Goal: Transaction & Acquisition: Purchase product/service

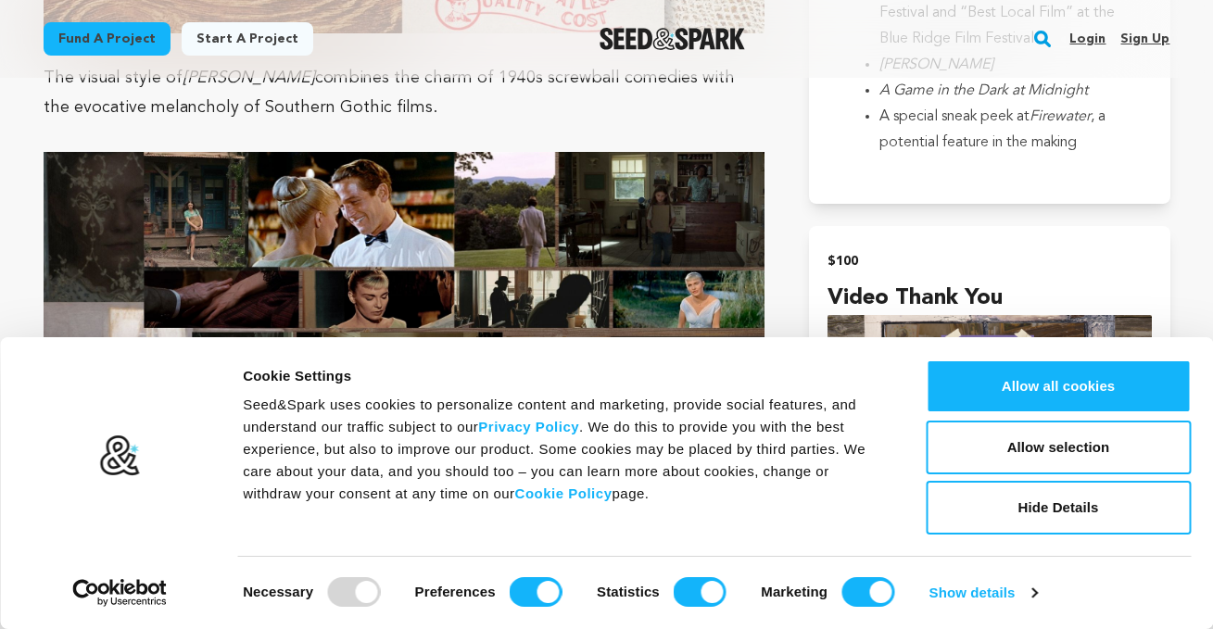
scroll to position [2278, 0]
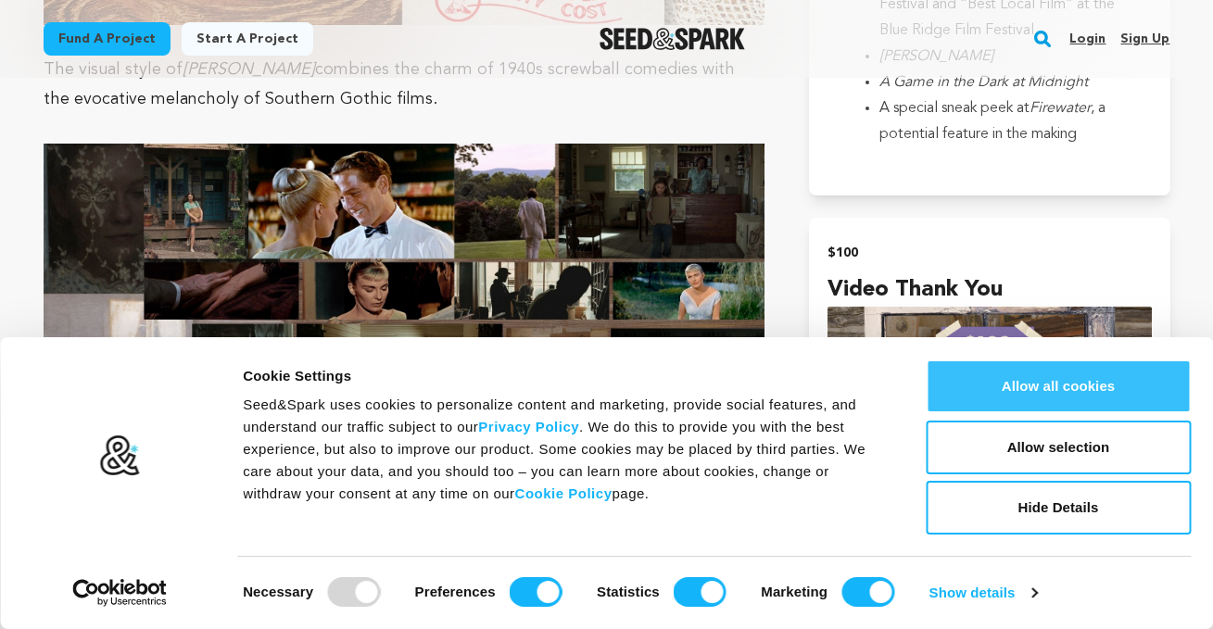
click at [1057, 388] on button "Allow all cookies" at bounding box center [1058, 387] width 265 height 54
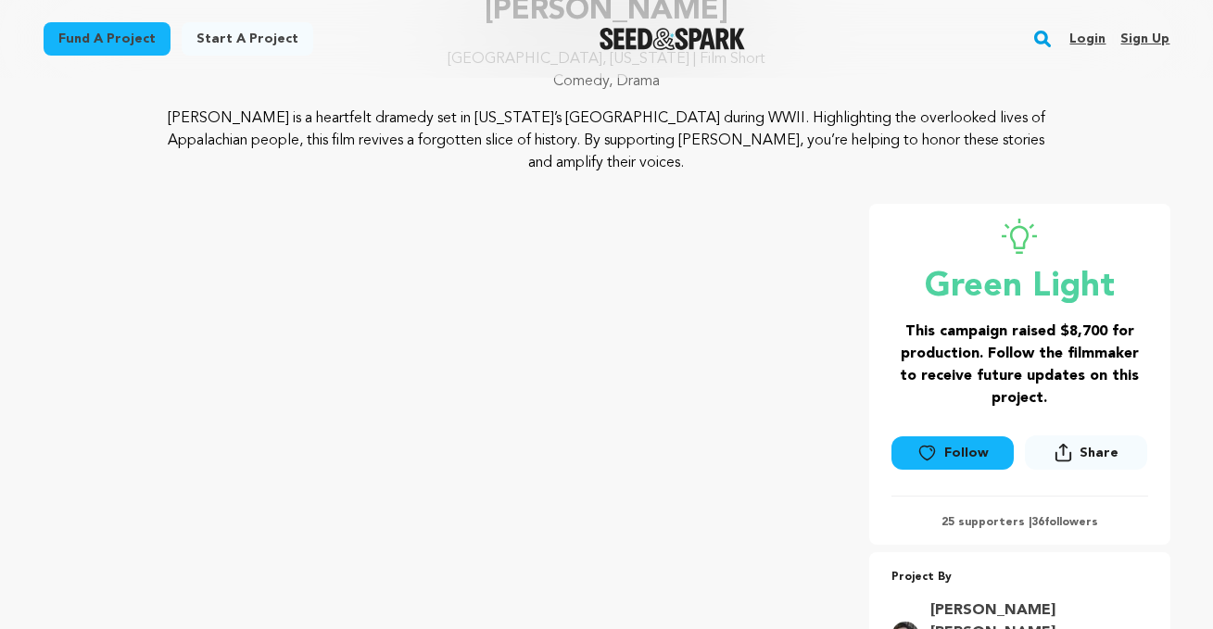
scroll to position [171, 0]
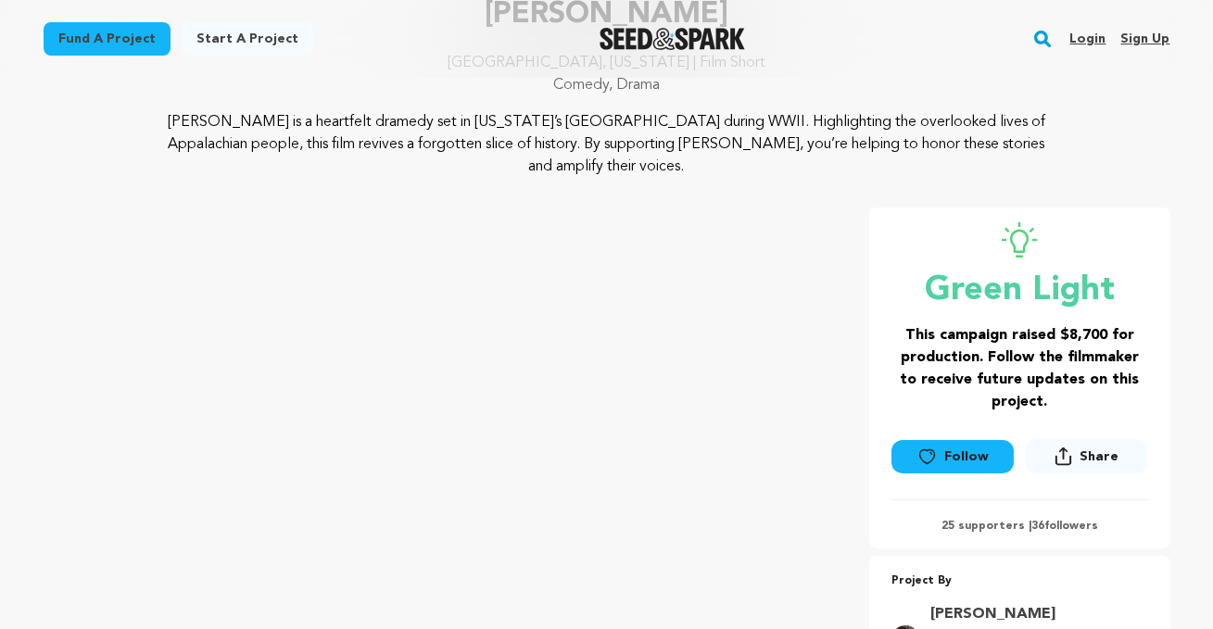
click at [1045, 43] on rect "button" at bounding box center [1043, 39] width 22 height 22
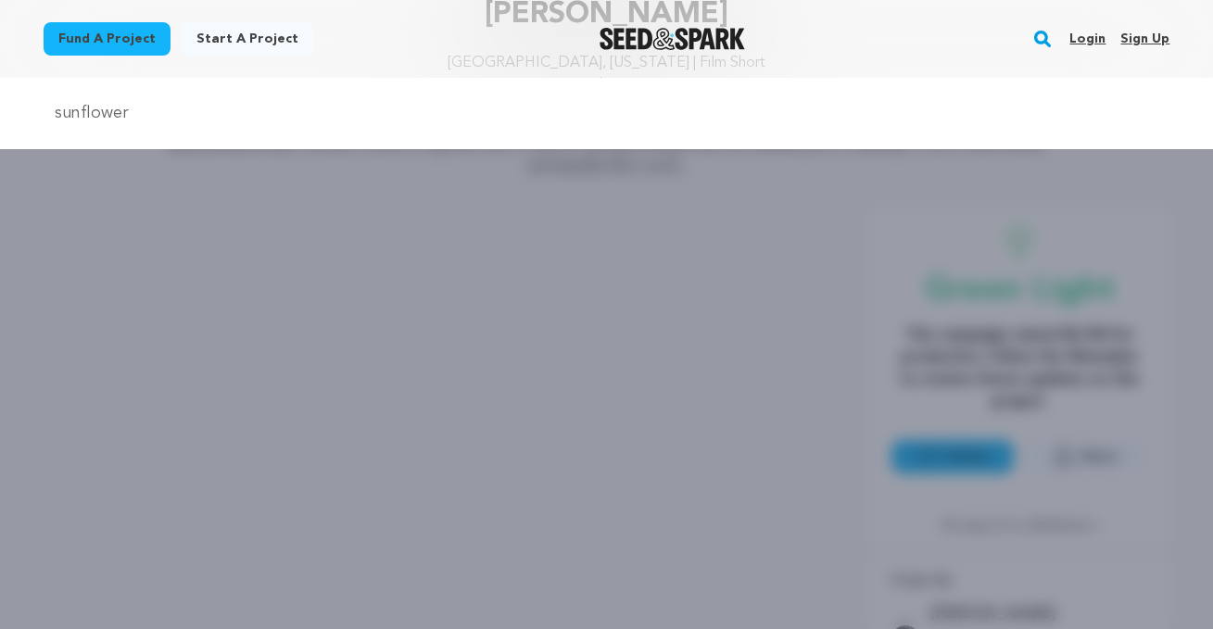
type input "sunflower"
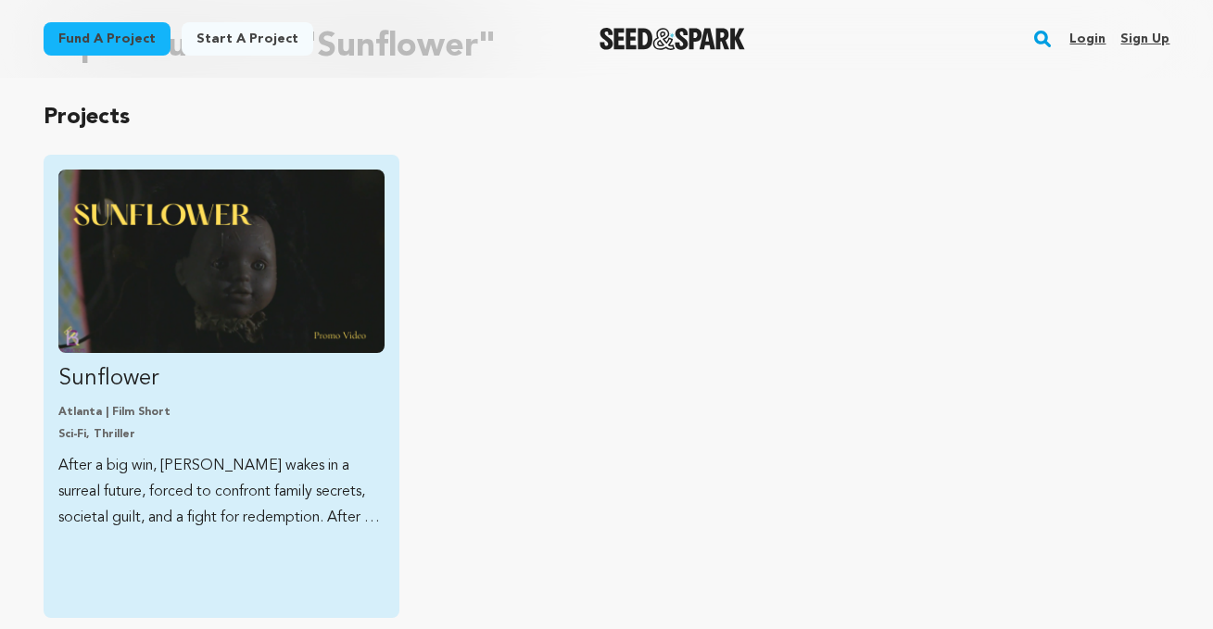
scroll to position [160, 0]
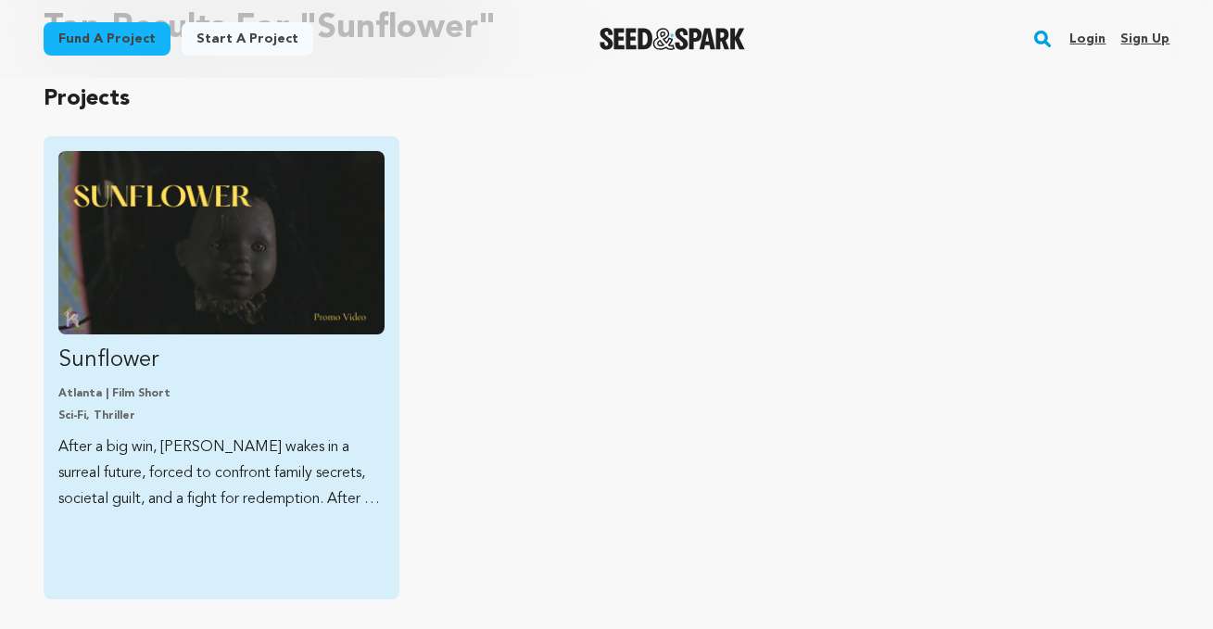
click at [223, 438] on p "After a big win, Isaiah Black wakes in a surreal future, forced to confront fam…" at bounding box center [221, 474] width 326 height 78
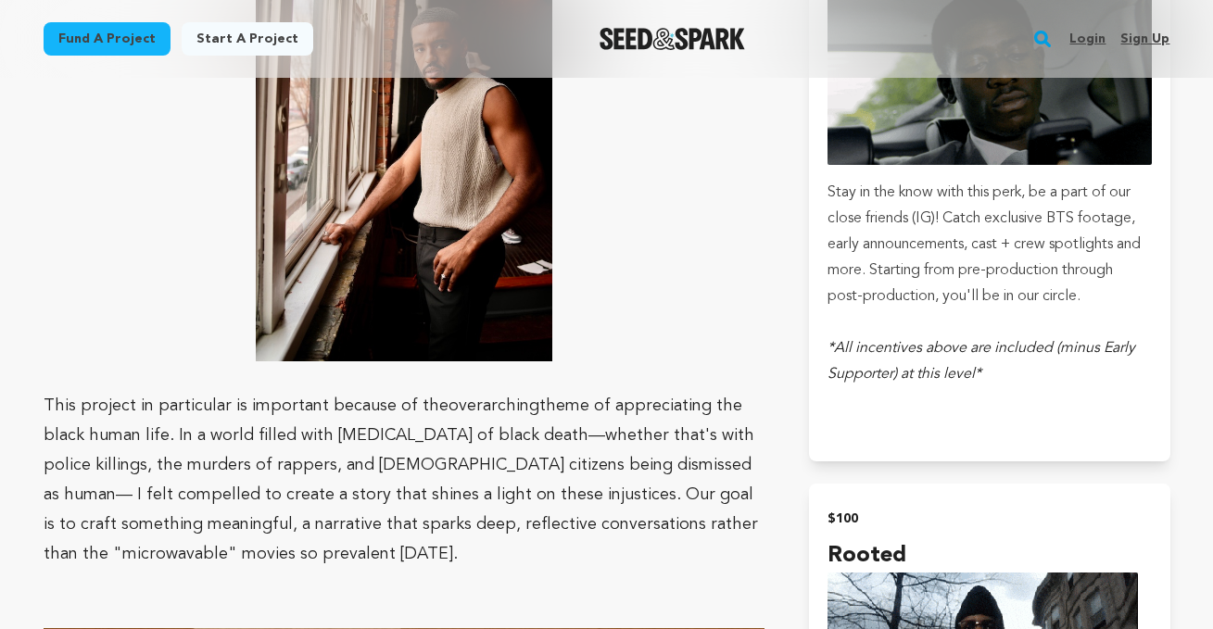
scroll to position [2694, 0]
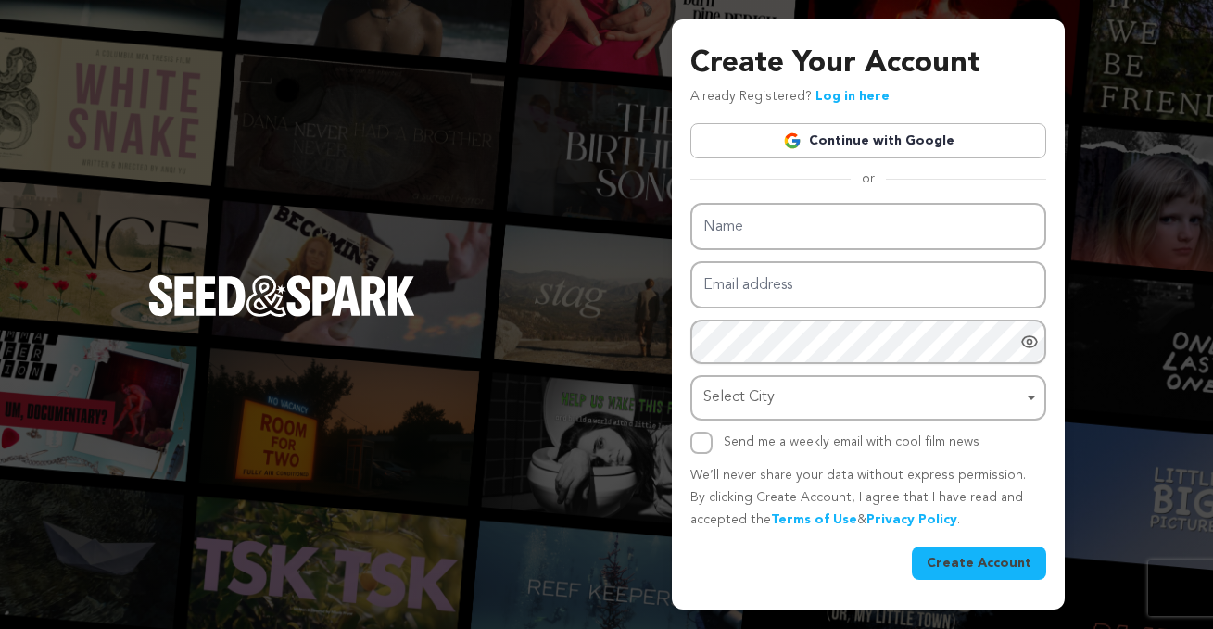
click at [835, 137] on link "Continue with Google" at bounding box center [869, 140] width 356 height 35
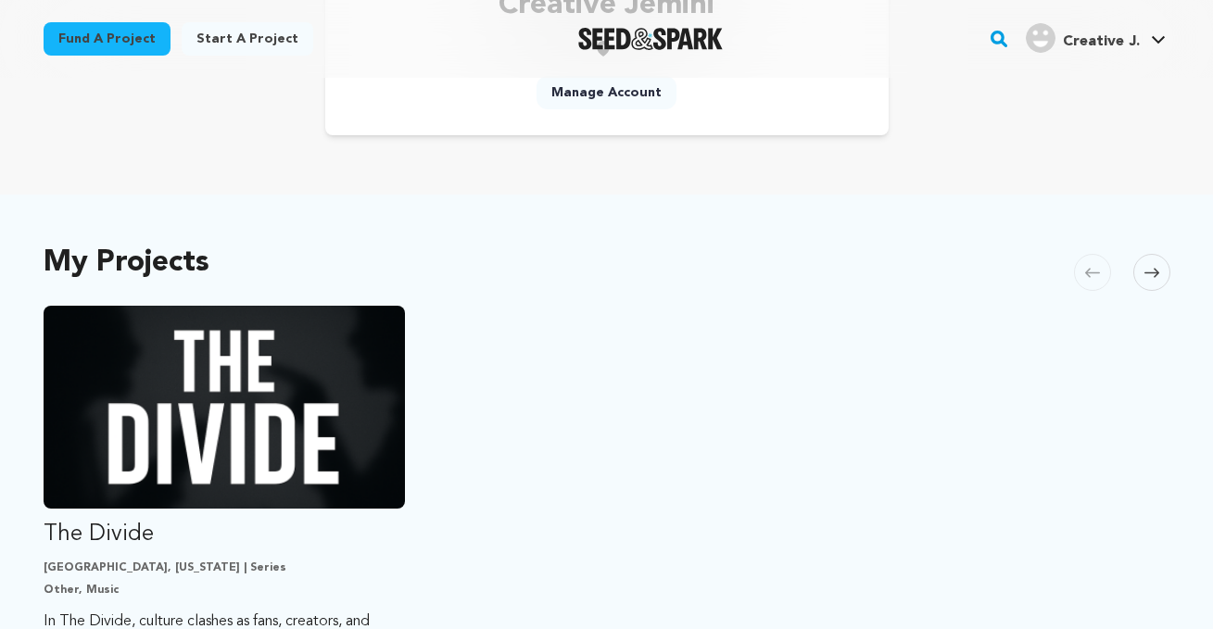
scroll to position [256, 0]
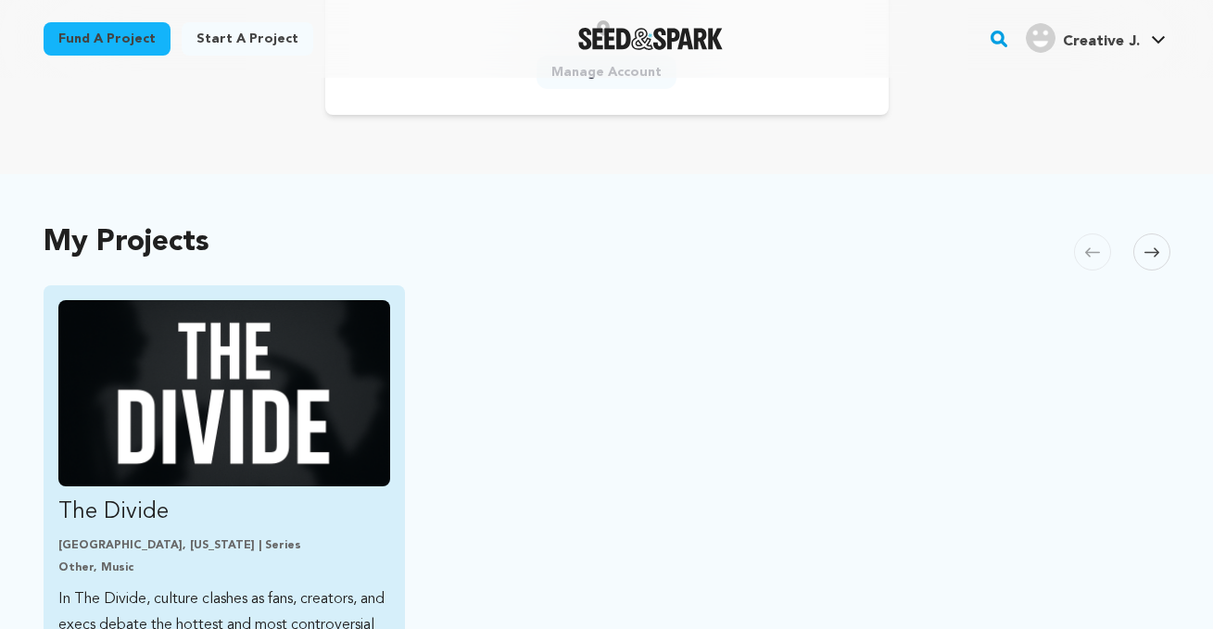
click at [191, 431] on img "Fund The Divide" at bounding box center [224, 393] width 333 height 186
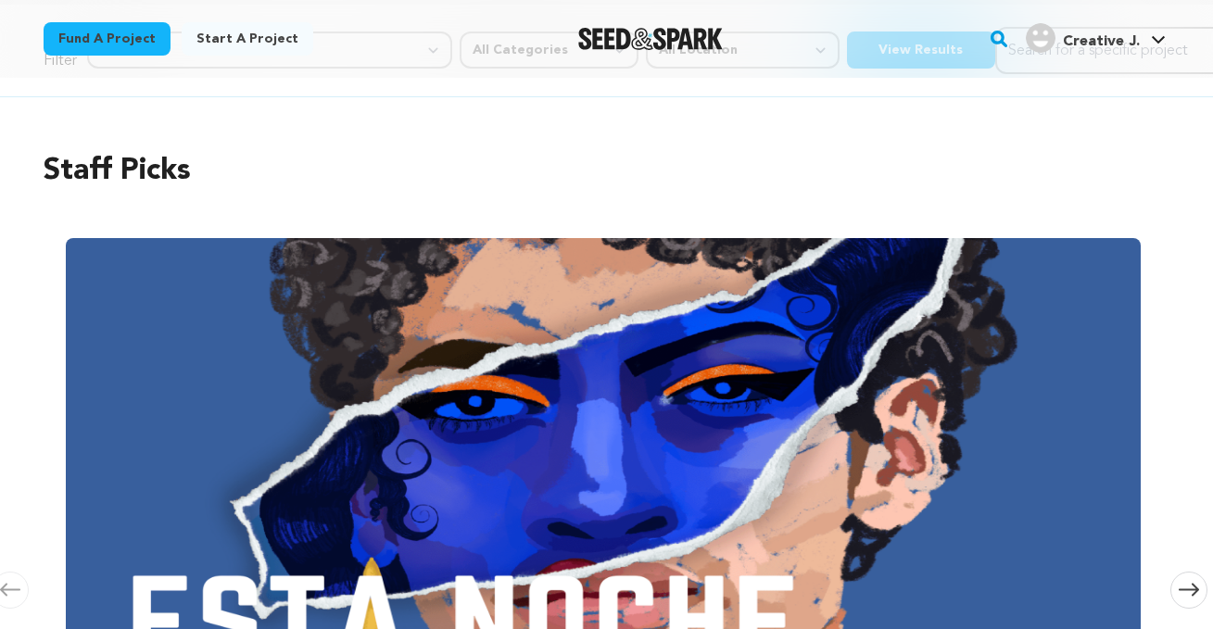
scroll to position [77, 0]
